Goal: Task Accomplishment & Management: Manage account settings

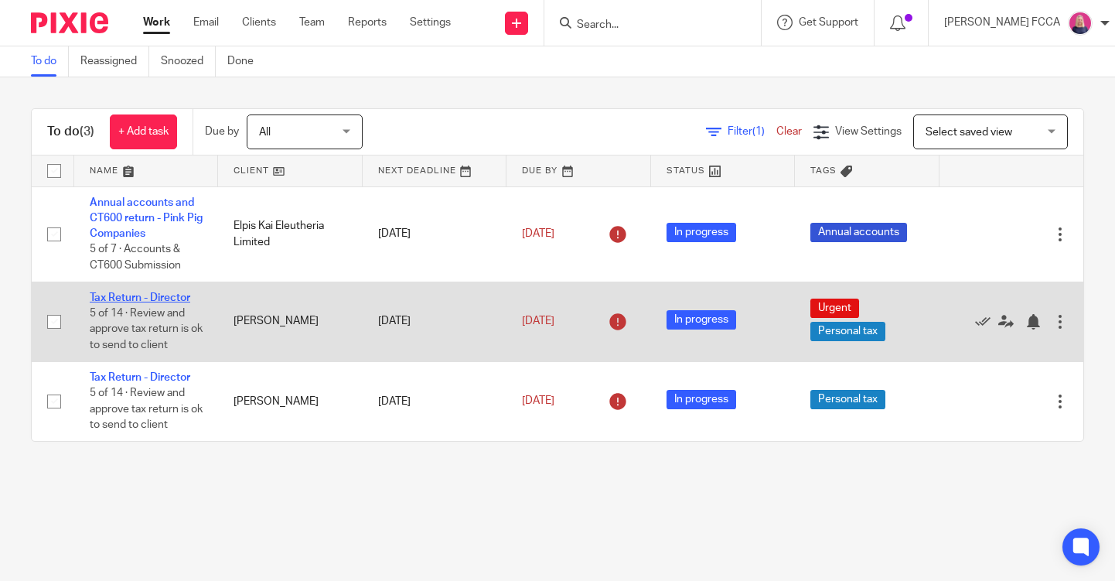
click at [124, 297] on link "Tax Return - Director" at bounding box center [140, 297] width 101 height 11
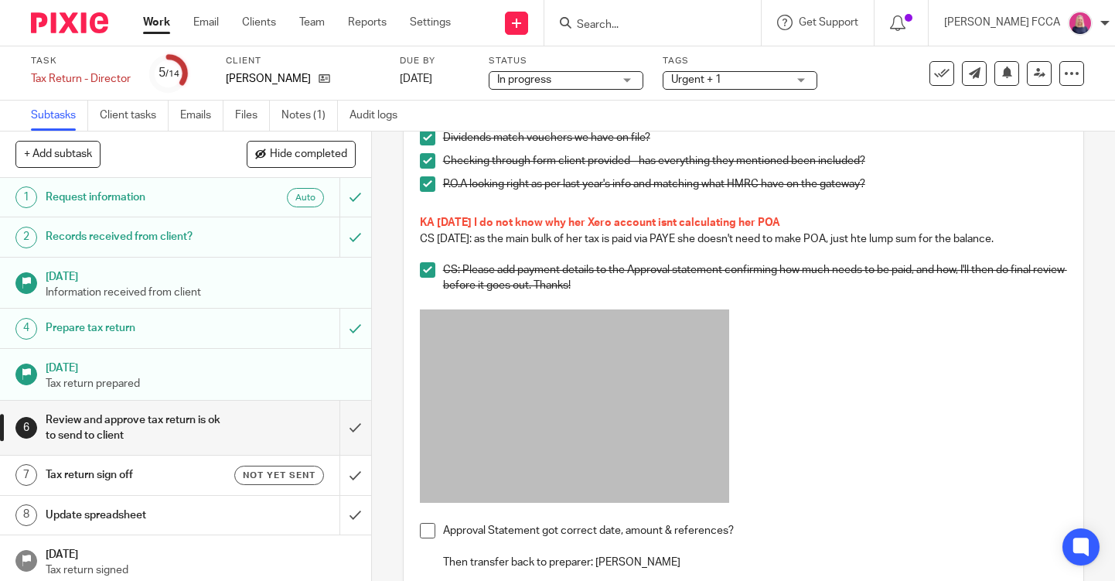
scroll to position [397, 0]
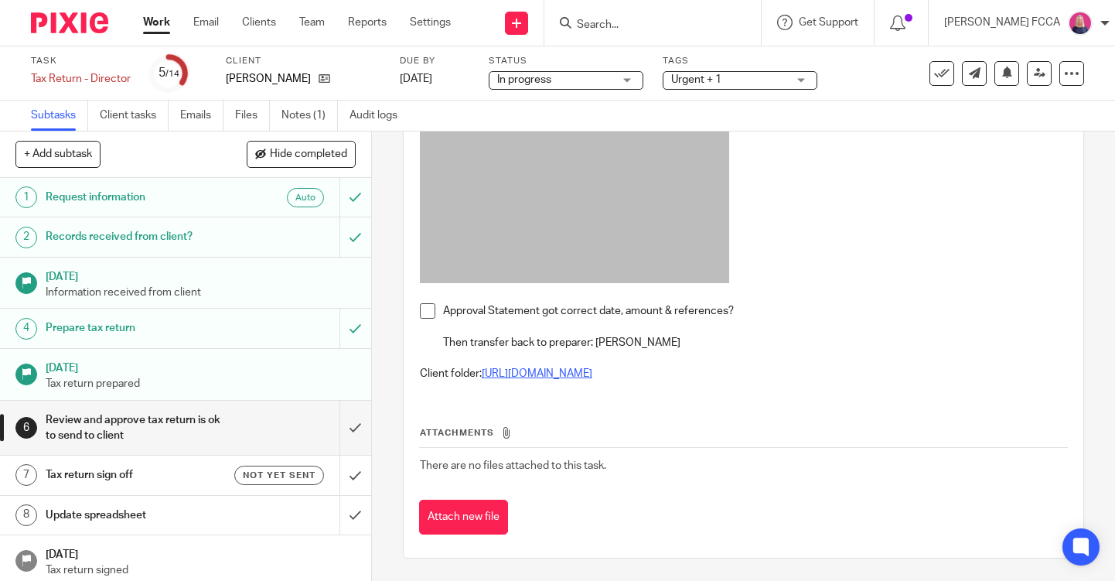
click at [565, 373] on link "https://drive.google.com/drive/folders/1wtFhQLSpMwAgwUkEtsE4-xwKe0Y8nlCo?usp=dr…" at bounding box center [537, 373] width 111 height 11
click at [428, 310] on span at bounding box center [427, 310] width 15 height 15
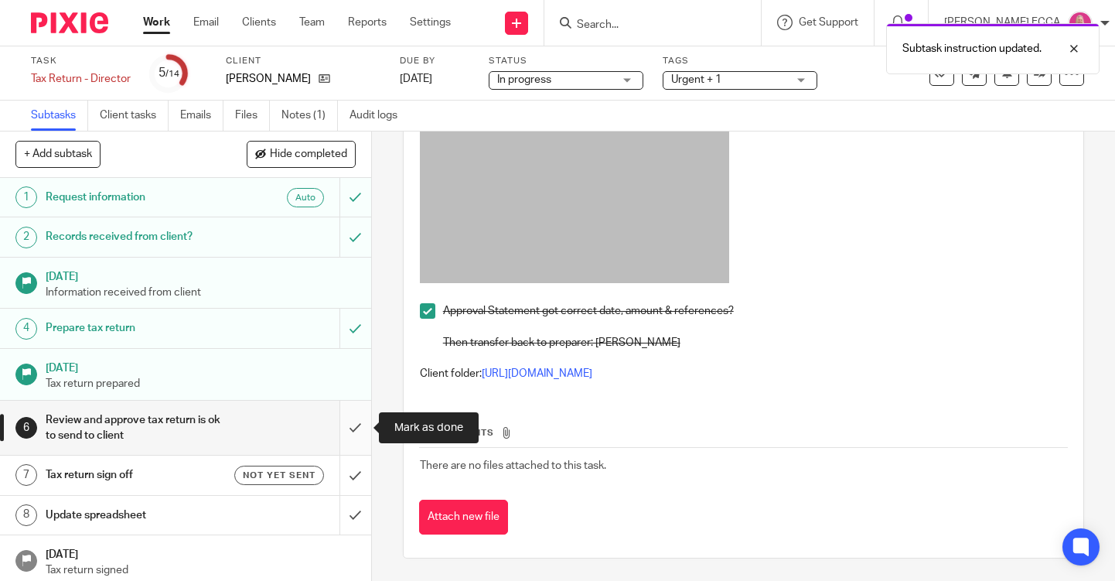
click at [354, 428] on input "submit" at bounding box center [185, 427] width 371 height 55
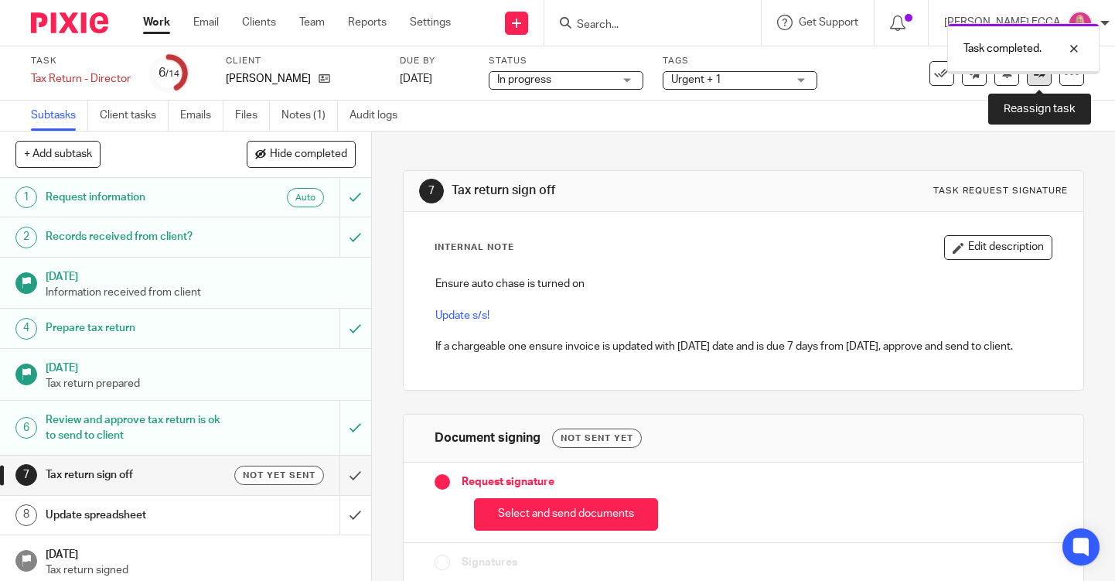
click at [1042, 78] on icon at bounding box center [1040, 73] width 12 height 12
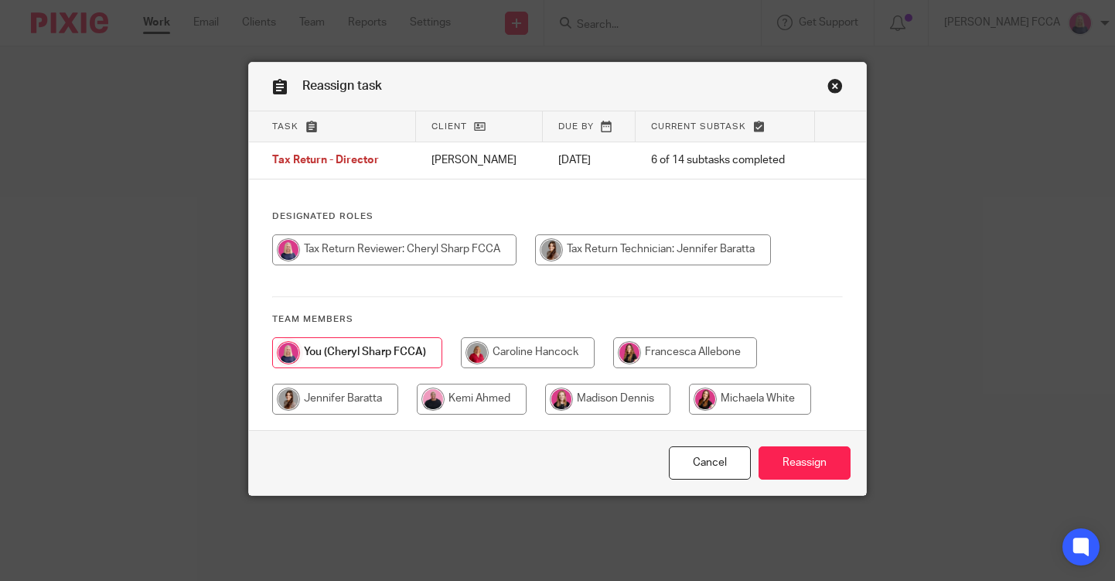
click at [463, 409] on input "radio" at bounding box center [472, 398] width 110 height 31
radio input "true"
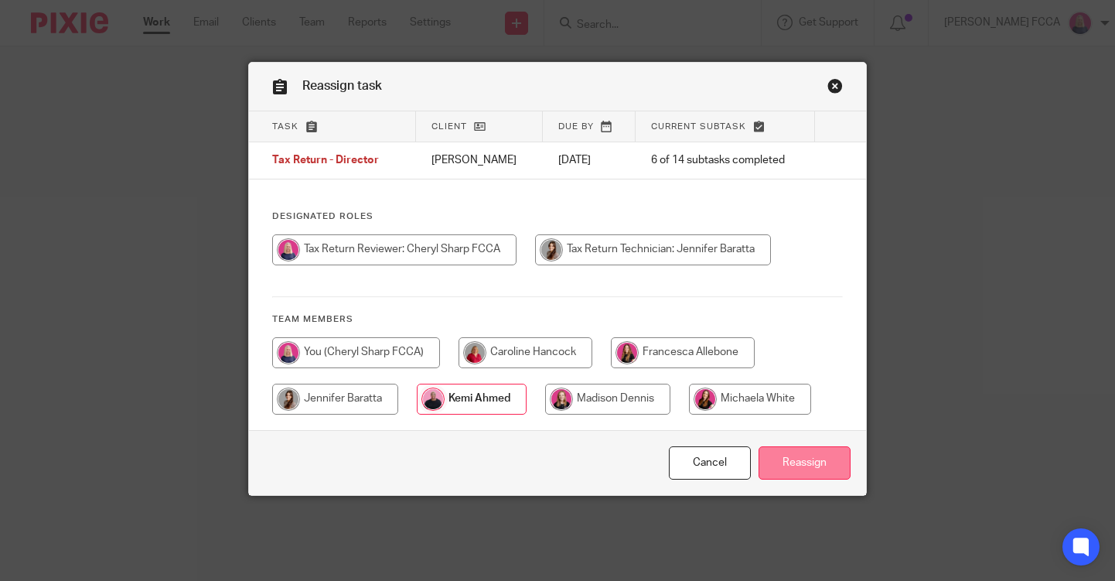
click at [801, 463] on input "Reassign" at bounding box center [804, 462] width 92 height 33
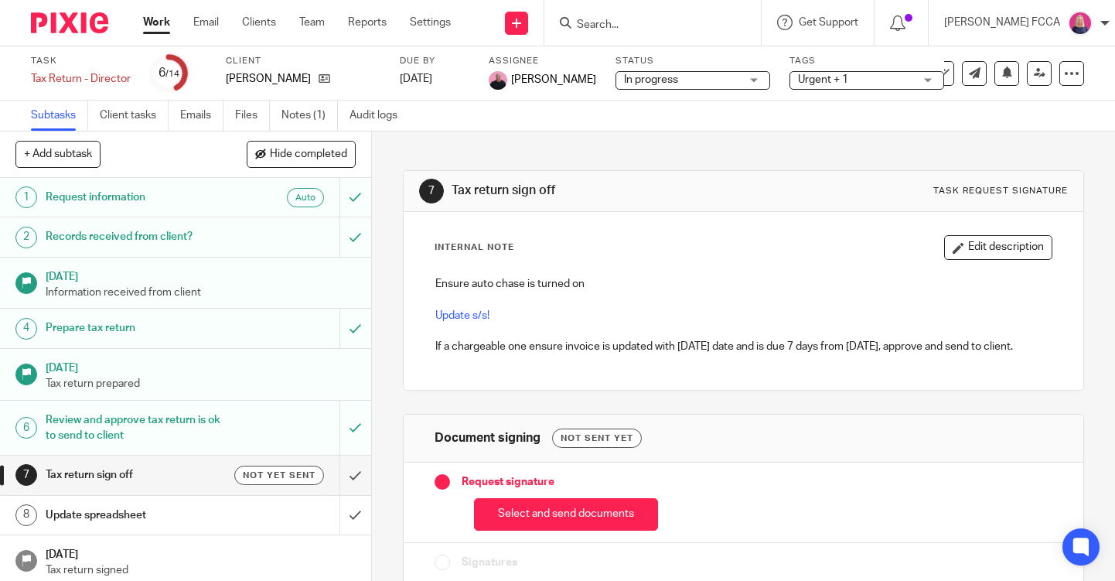
click at [53, 26] on img at bounding box center [69, 22] width 77 height 21
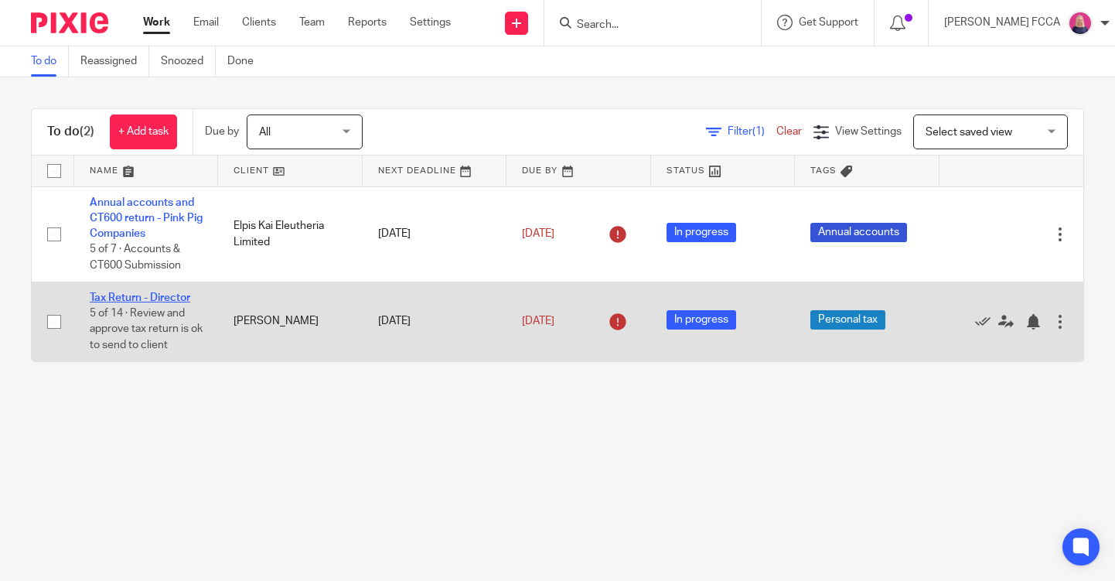
click at [156, 298] on link "Tax Return - Director" at bounding box center [140, 297] width 101 height 11
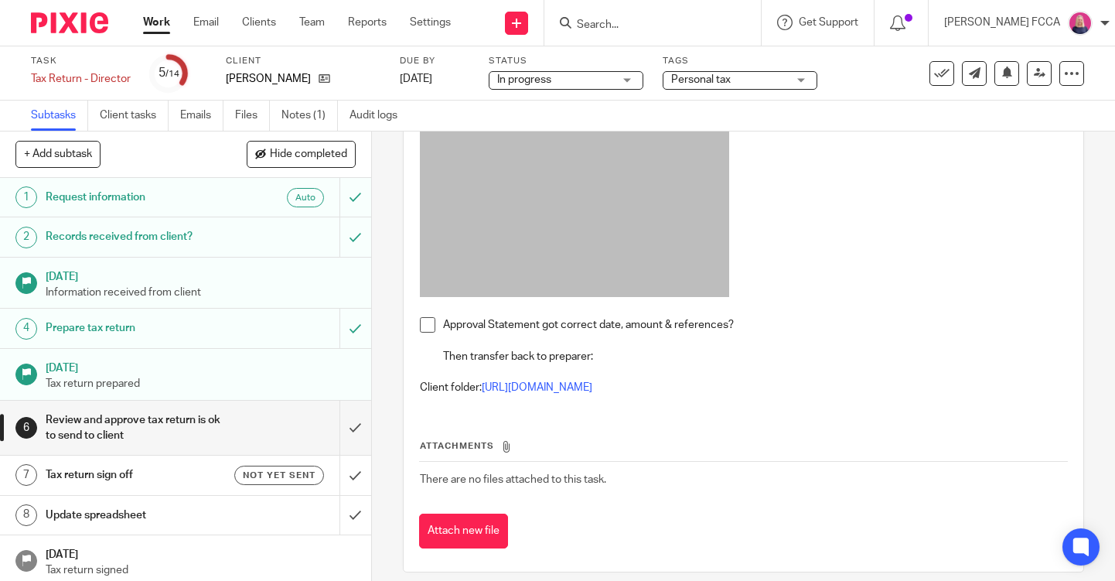
scroll to position [380, 0]
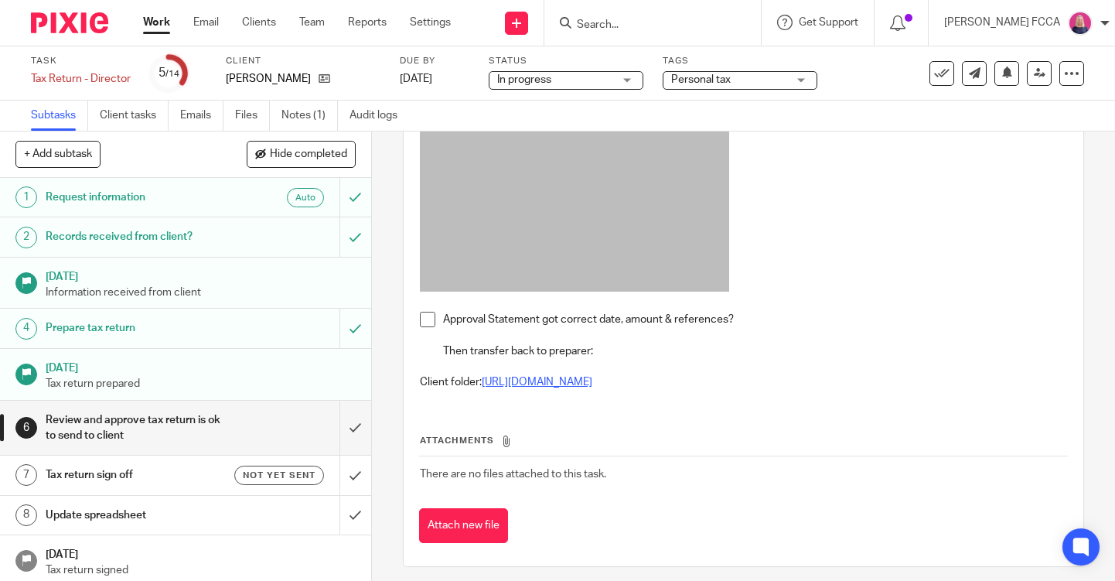
click at [558, 386] on link "https://drive.google.com/drive/folders/1k2kyYgkI8BePz16cAgje9JAOqrXJdPWv?usp=dr…" at bounding box center [537, 382] width 111 height 11
click at [429, 318] on span at bounding box center [427, 319] width 15 height 15
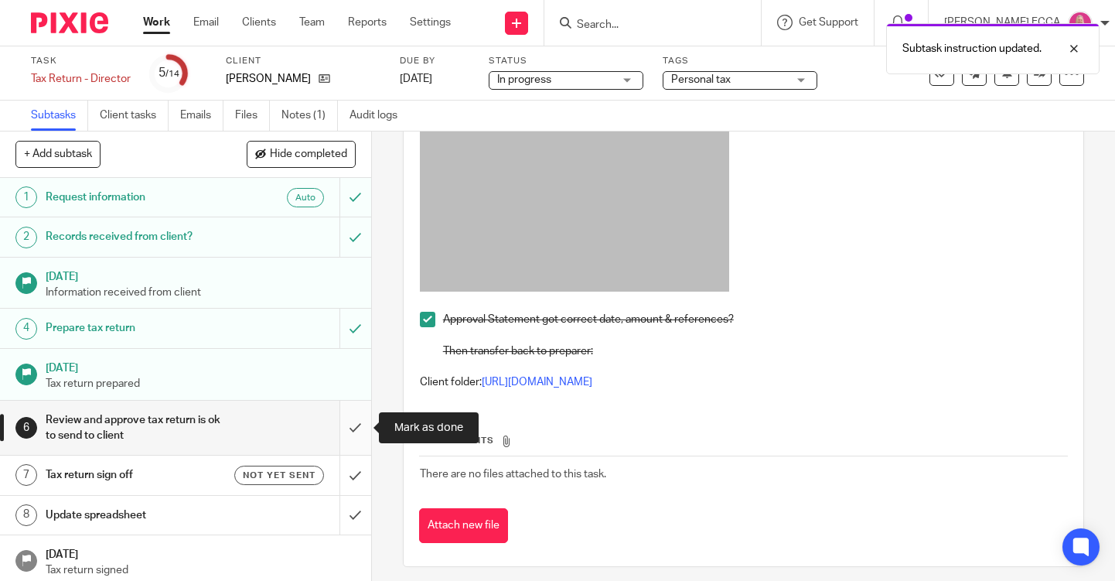
click at [360, 424] on input "submit" at bounding box center [185, 427] width 371 height 55
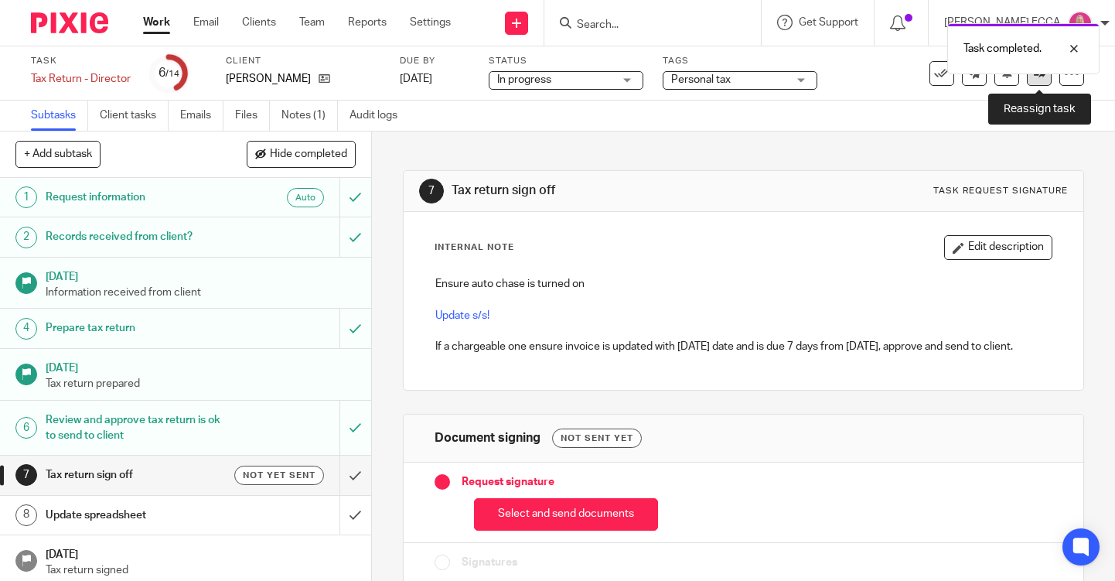
click at [1041, 83] on link at bounding box center [1039, 73] width 25 height 25
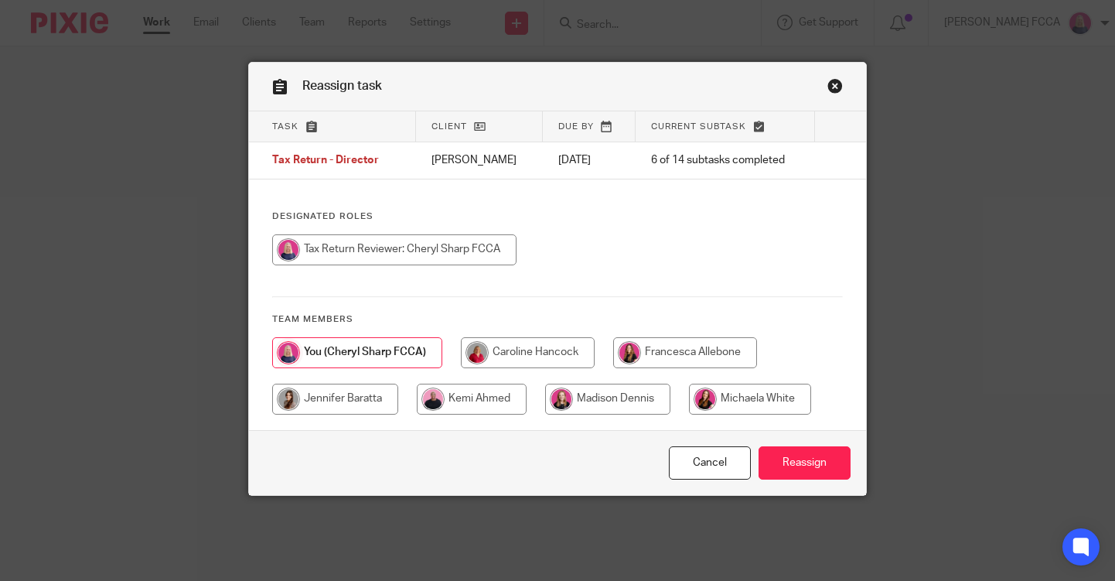
click at [453, 404] on input "radio" at bounding box center [472, 398] width 110 height 31
radio input "true"
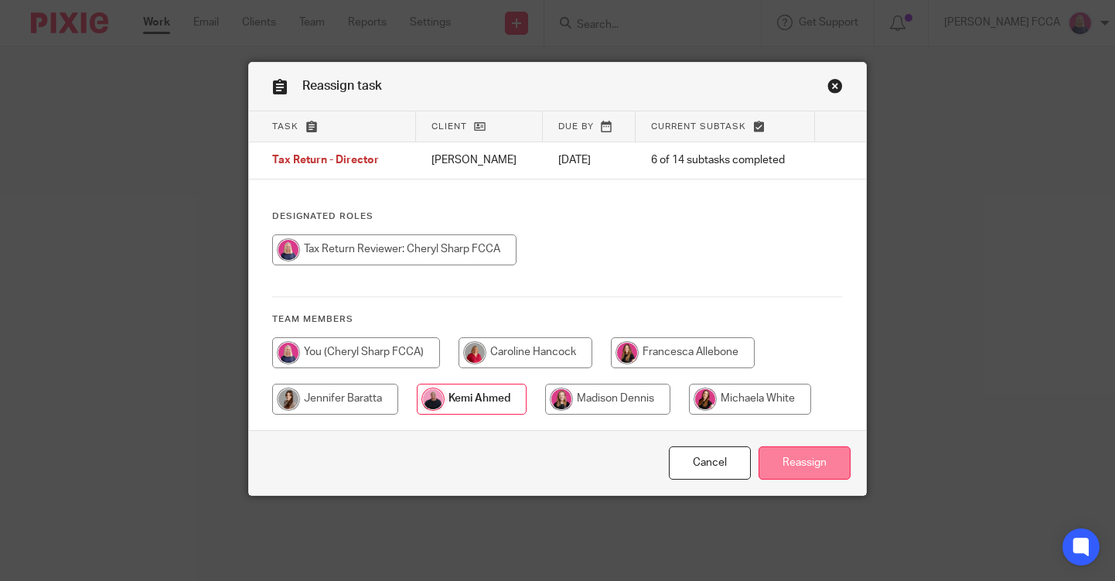
click at [786, 469] on input "Reassign" at bounding box center [804, 462] width 92 height 33
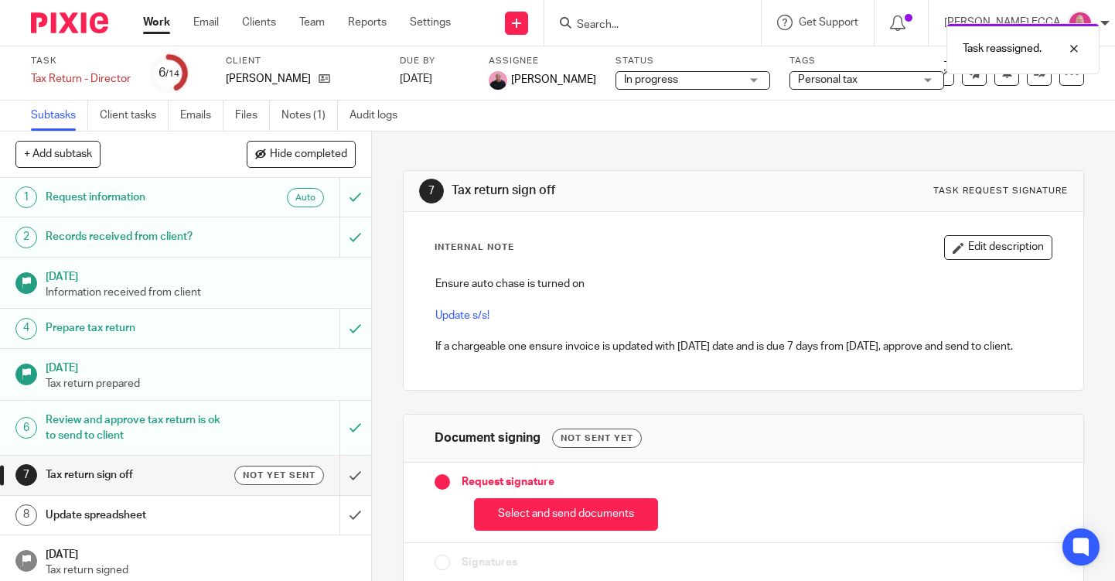
click at [899, 21] on div "Task reassigned." at bounding box center [828, 44] width 542 height 59
click at [898, 19] on icon at bounding box center [897, 22] width 15 height 15
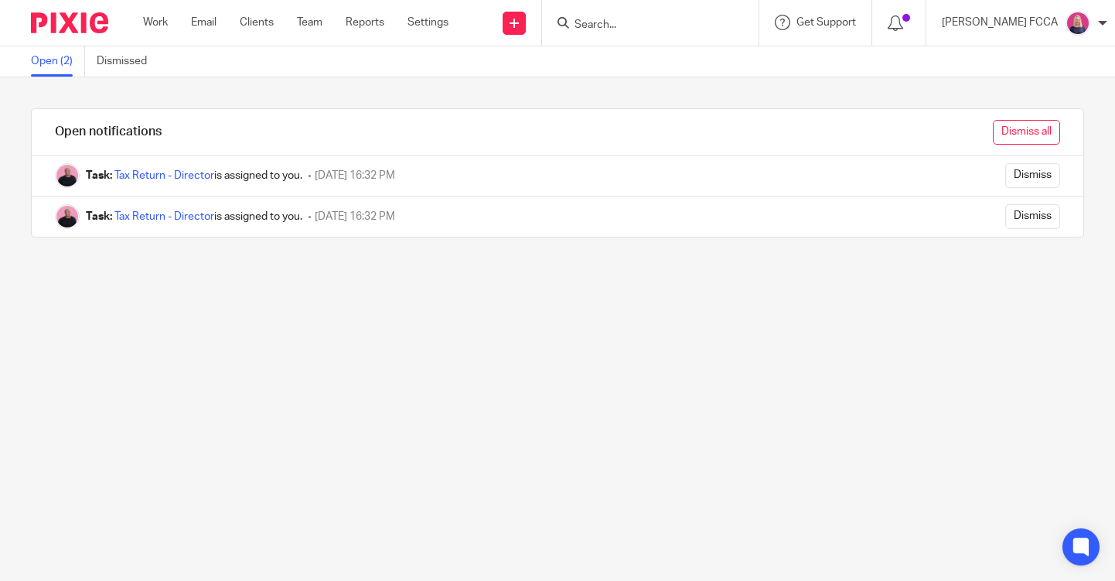
click at [1027, 135] on input "Dismiss all" at bounding box center [1026, 132] width 67 height 25
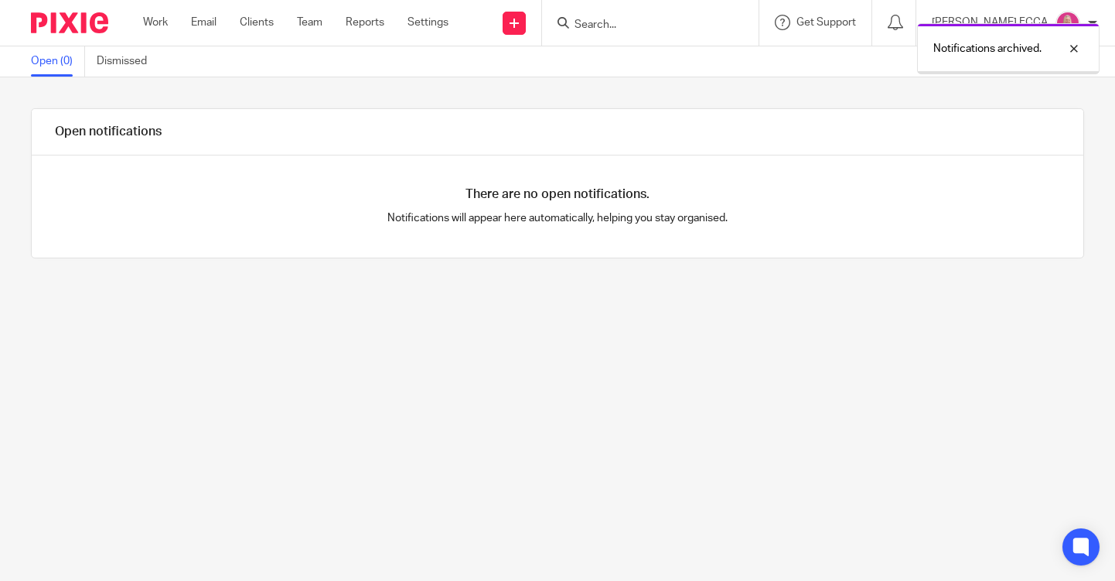
click at [66, 12] on img at bounding box center [69, 22] width 77 height 21
